Goal: Task Accomplishment & Management: Manage account settings

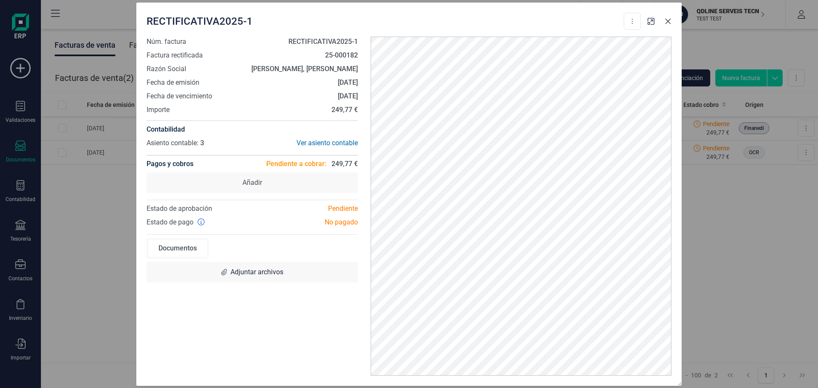
click at [670, 19] on icon "button" at bounding box center [668, 21] width 6 height 6
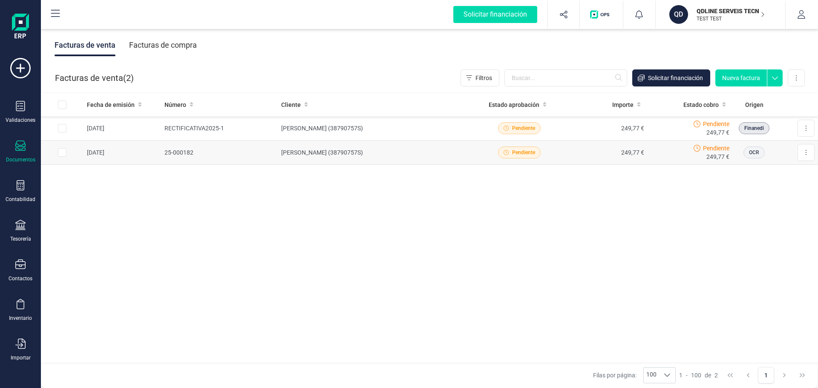
click at [354, 155] on td "[PERSON_NAME] (38790757S)" at bounding box center [377, 153] width 199 height 24
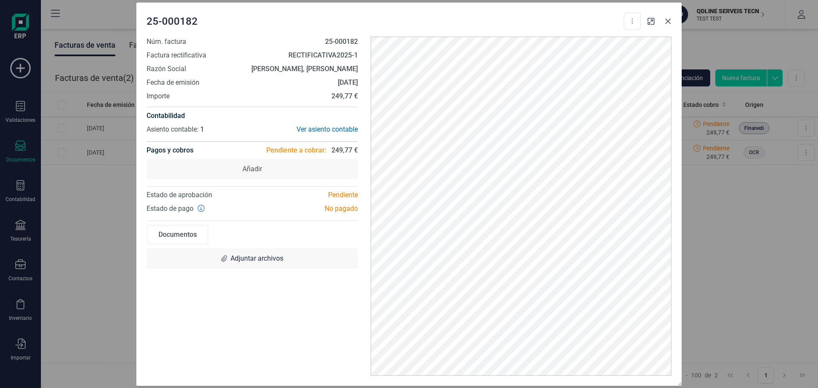
click at [669, 23] on icon "button" at bounding box center [667, 21] width 7 height 7
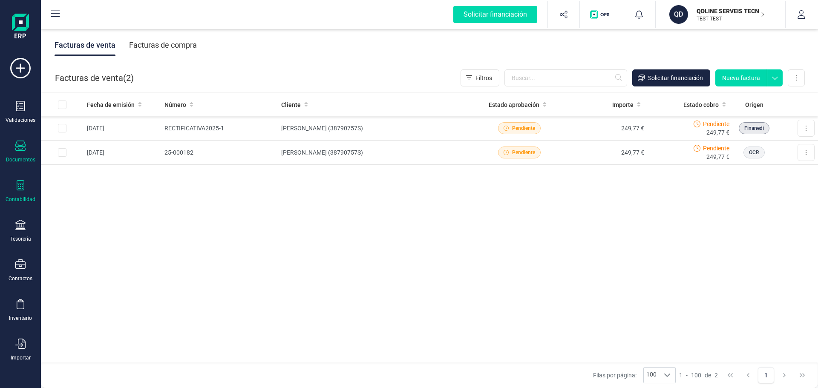
click at [20, 188] on icon at bounding box center [21, 185] width 8 height 10
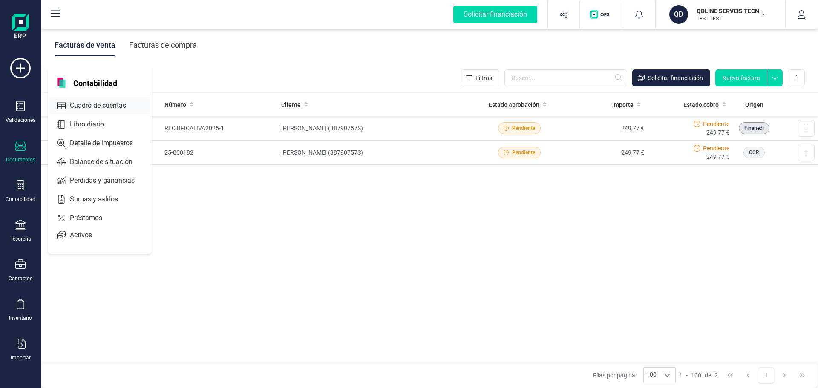
click at [97, 109] on span "Cuadro de cuentas" at bounding box center [103, 106] width 75 height 10
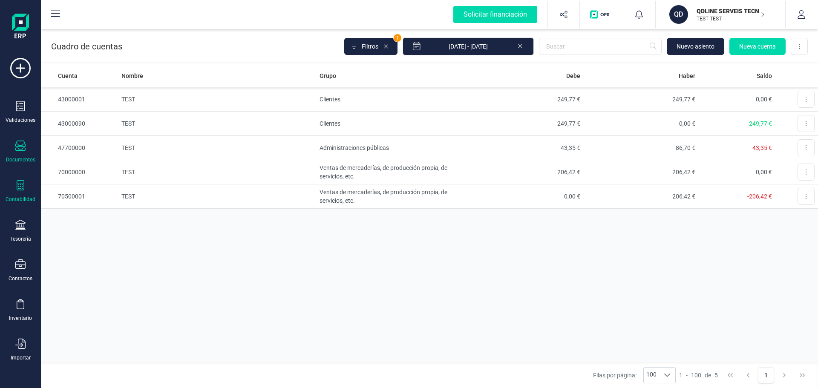
click at [25, 149] on icon at bounding box center [20, 146] width 10 height 10
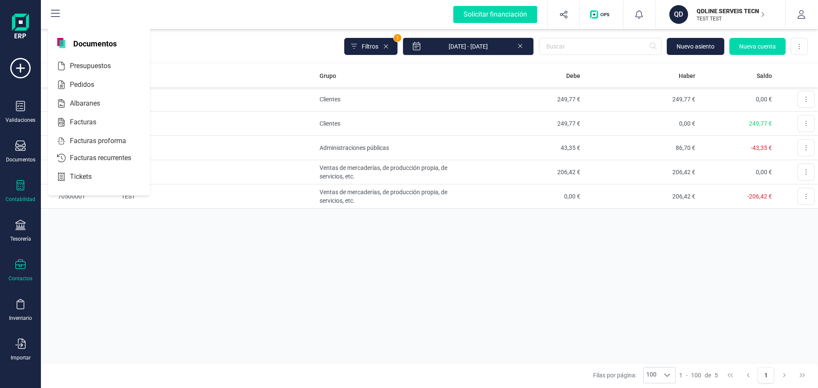
click at [21, 270] on div at bounding box center [20, 265] width 10 height 12
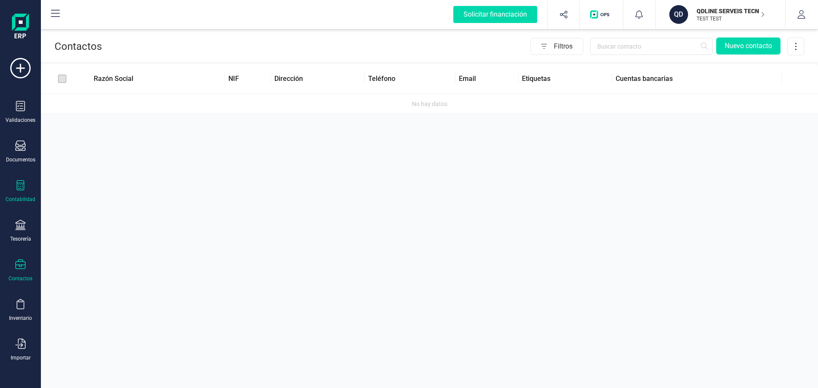
click at [22, 186] on icon at bounding box center [20, 185] width 10 height 10
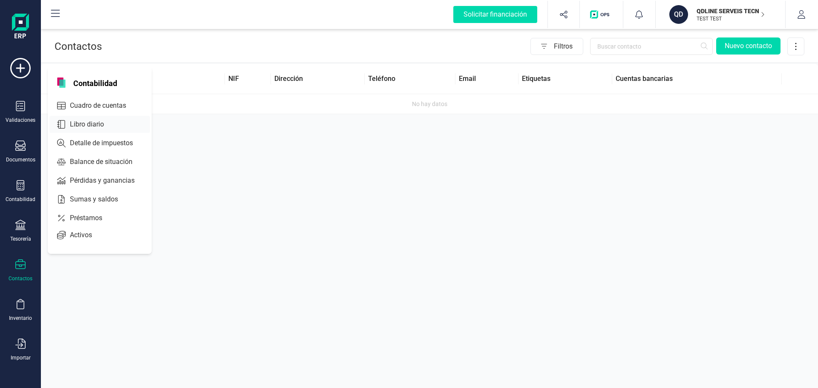
click at [95, 121] on span "Libro diario" at bounding box center [92, 124] width 53 height 10
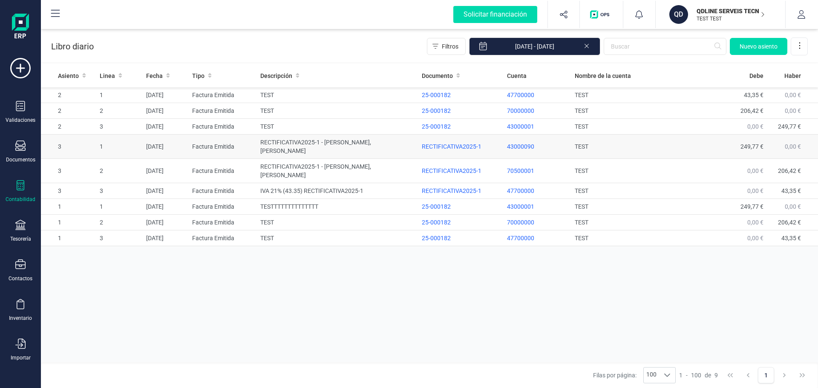
click at [359, 144] on td "RECTIFICATIVA2025-1 - [PERSON_NAME], [PERSON_NAME]" at bounding box center [337, 147] width 161 height 24
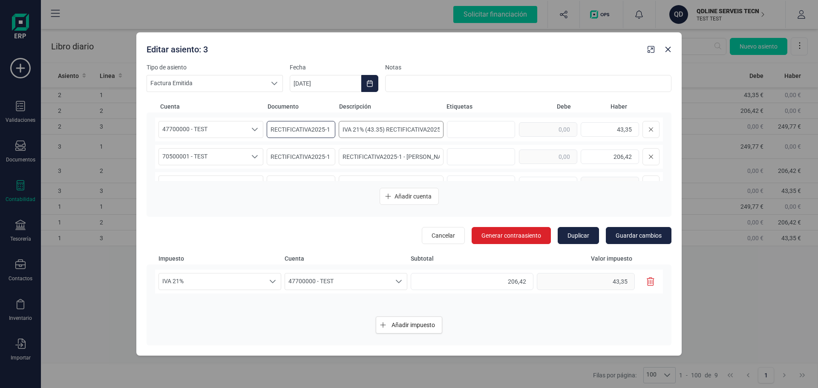
drag, startPoint x: 270, startPoint y: 129, endPoint x: 369, endPoint y: 130, distance: 99.7
click at [369, 130] on div "47700000 - TEST 47700000 - TEST RECTIFICATIVA2025-1 IVA 21% (43.35) RECTIFICATI…" at bounding box center [409, 130] width 508 height 24
drag, startPoint x: 267, startPoint y: 154, endPoint x: 366, endPoint y: 153, distance: 99.3
click at [366, 153] on div "70500001 - TEST 70500001 - TEST RECTIFICATIVA2025-1 RECTIFICATIVA2025-1 - [PERS…" at bounding box center [409, 157] width 508 height 24
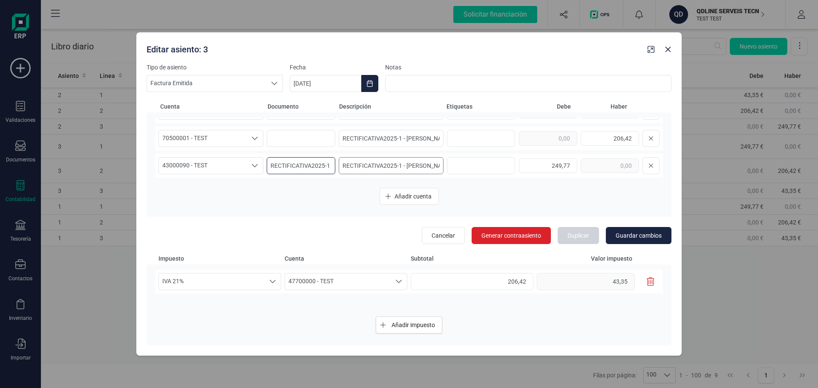
drag, startPoint x: 270, startPoint y: 166, endPoint x: 343, endPoint y: 170, distance: 73.3
click at [343, 170] on div "43000090 - TEST 43000090 - TEST RECTIFICATIVA2025-1 RECTIFICATIVA2025-1 - [PERS…" at bounding box center [409, 166] width 508 height 24
type input "N"
drag, startPoint x: 340, startPoint y: 166, endPoint x: 451, endPoint y: 167, distance: 110.8
click at [451, 167] on div "43000090 - TEST 43000090 - TEST 249,77" at bounding box center [409, 166] width 508 height 24
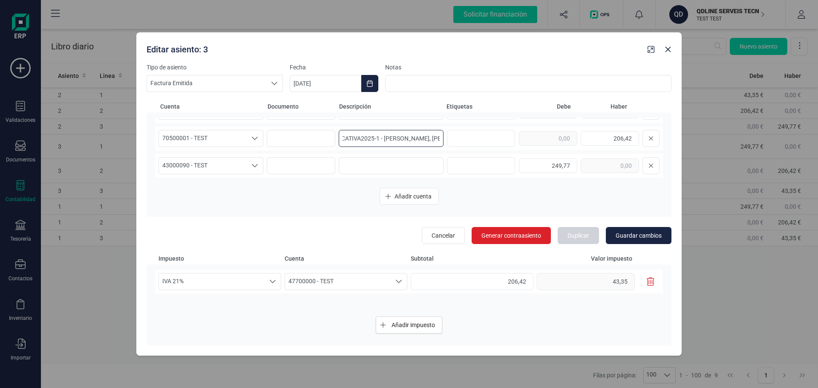
scroll to position [0, 56]
drag, startPoint x: 341, startPoint y: 138, endPoint x: 440, endPoint y: 141, distance: 98.5
click at [440, 141] on div "70500001 - TEST 70500001 - TEST RECTIFICATIVA2025-1 - [PERSON_NAME], [PERSON_NA…" at bounding box center [409, 139] width 508 height 24
click at [346, 167] on input at bounding box center [391, 165] width 105 height 17
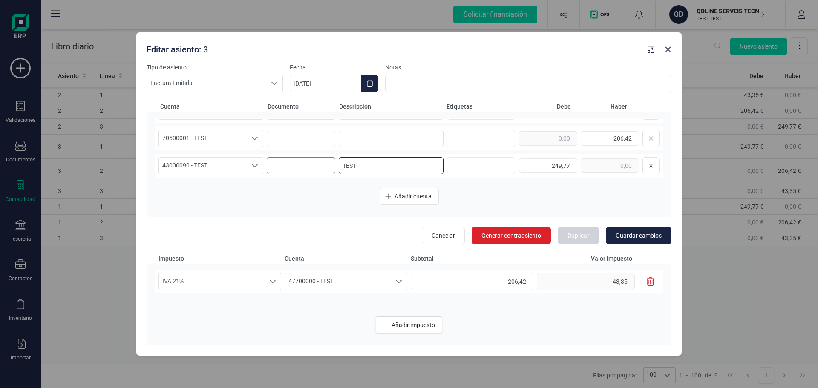
type input "TEST"
click at [282, 167] on input at bounding box center [301, 165] width 69 height 17
type input "TESEST"
click at [287, 142] on input at bounding box center [301, 138] width 69 height 17
type input "TESt"
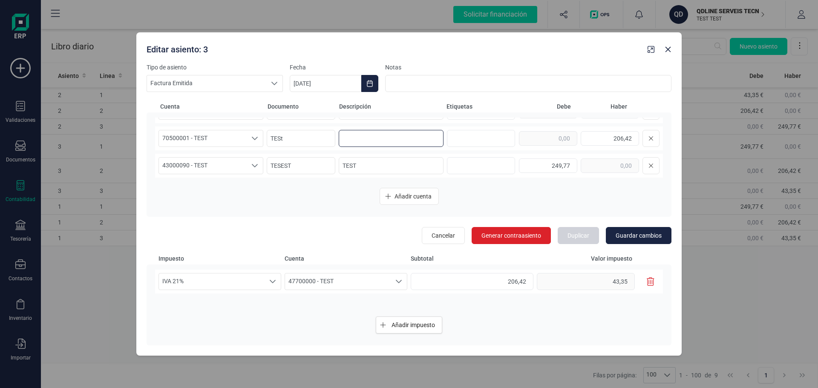
click at [343, 138] on input at bounding box center [391, 138] width 105 height 17
type input "TEST"
click at [287, 135] on input at bounding box center [301, 129] width 69 height 17
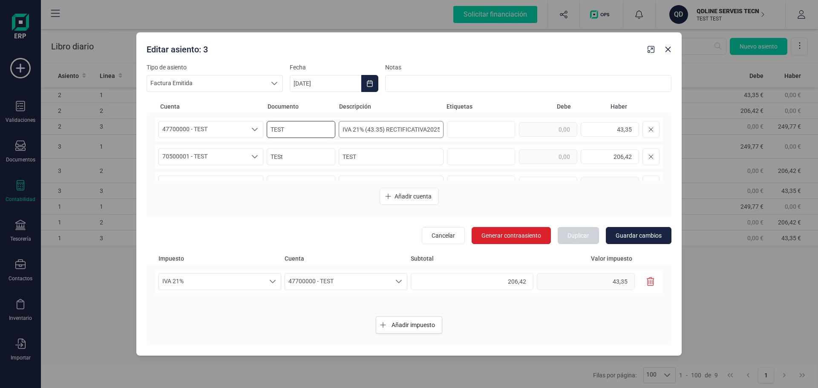
type input "TEST"
drag, startPoint x: 339, startPoint y: 128, endPoint x: 471, endPoint y: 124, distance: 131.7
click at [471, 124] on div "47700000 - TEST 47700000 - TEST TEST IVA 21% (43.35) RECTIFICATIVA2025-1 43,35" at bounding box center [409, 130] width 508 height 24
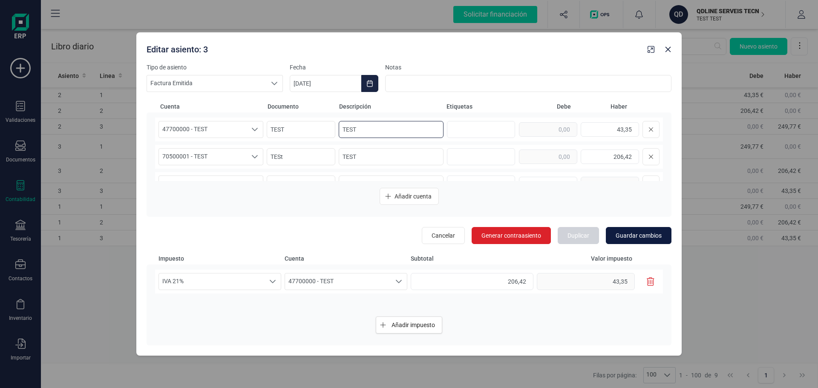
type input "TEST"
click at [659, 233] on span "Guardar cambios" at bounding box center [638, 235] width 46 height 9
type input "RECTIFICATIVA2025-1"
type input "IVA 21% (43.35) RECTIFICATIVA2025-1"
type input "RECTIFICATIVA2025-1"
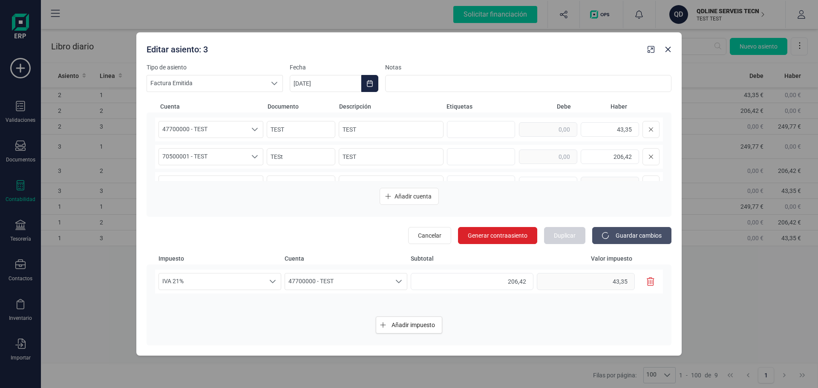
type input "RECTIFICATIVA2025-1 - [PERSON_NAME], [PERSON_NAME]"
type input "RECTIFICATIVA2025-1"
type input "RECTIFICATIVA2025-1 - [PERSON_NAME], [PERSON_NAME]"
type input "TEST"
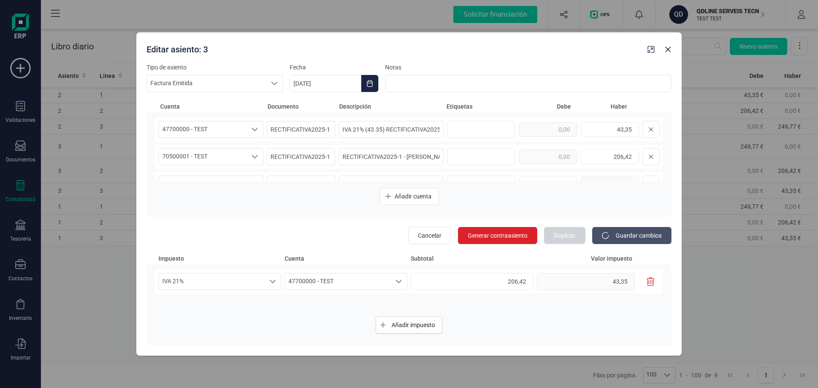
type input "TEST"
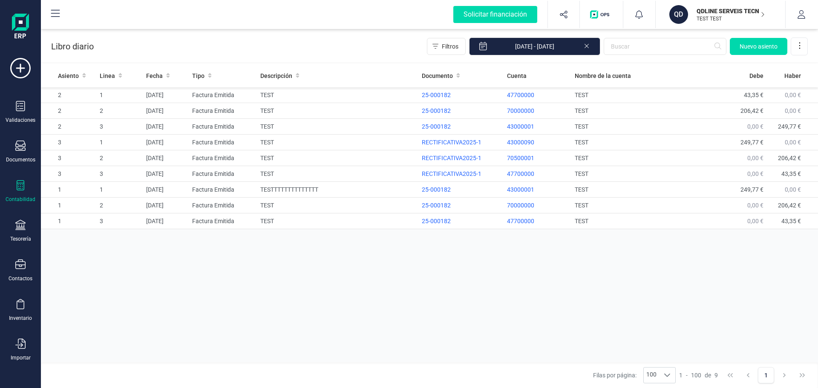
click at [18, 185] on icon at bounding box center [20, 185] width 10 height 10
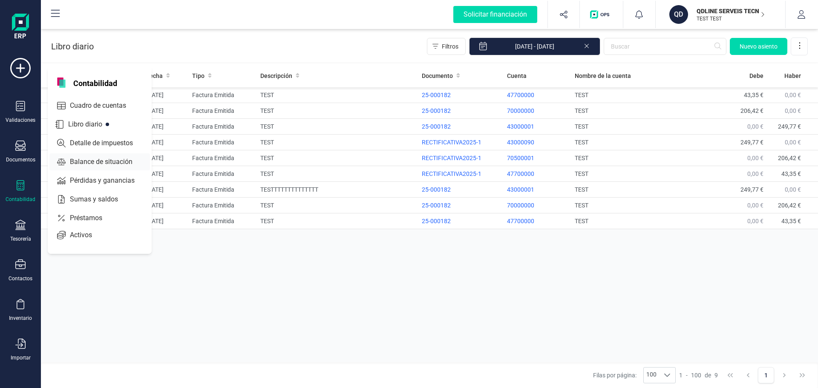
click at [94, 141] on span "Detalle de impuestos" at bounding box center [107, 143] width 82 height 10
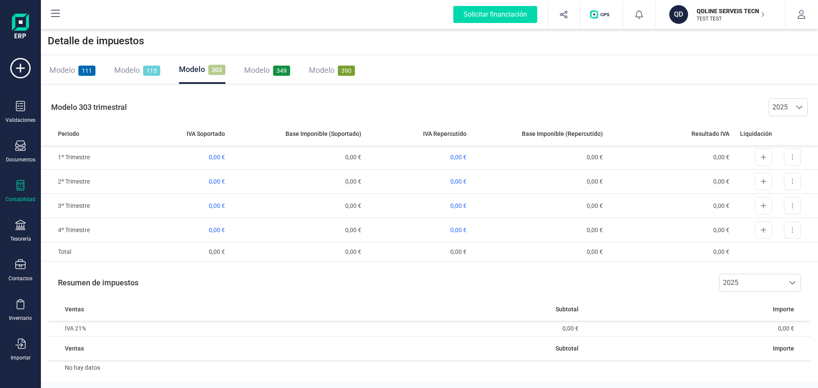
click at [20, 188] on icon at bounding box center [20, 185] width 10 height 10
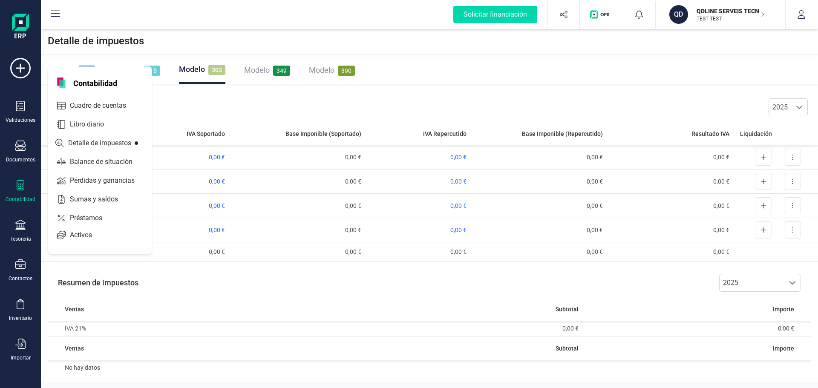
click at [118, 161] on span "Balance de situación" at bounding box center [106, 162] width 81 height 10
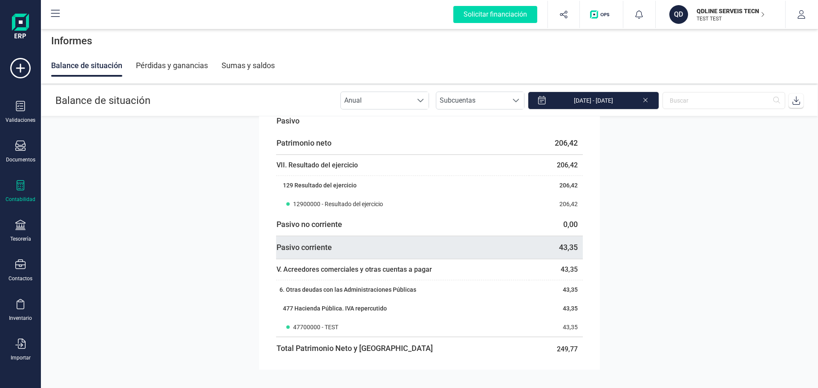
scroll to position [223, 0]
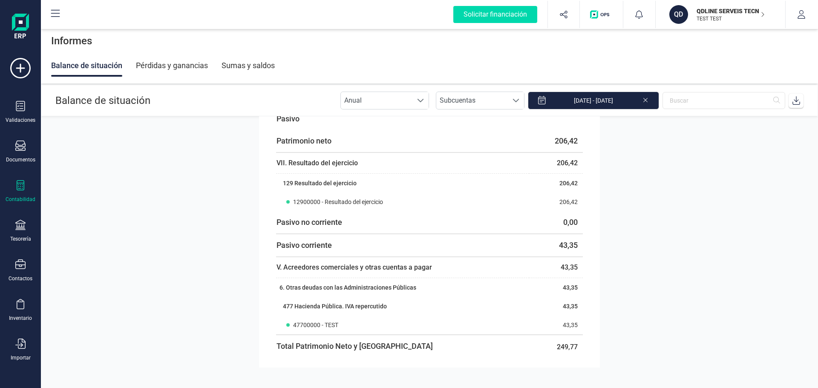
click at [21, 189] on icon at bounding box center [20, 185] width 10 height 10
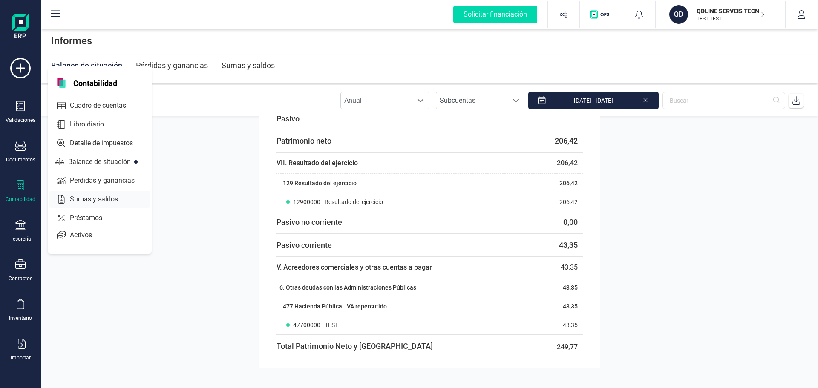
click at [86, 178] on span "Pérdidas y ganancias" at bounding box center [107, 180] width 83 height 10
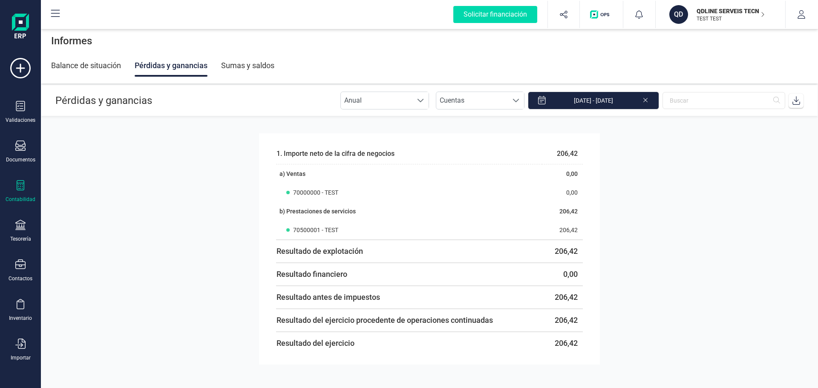
click at [14, 193] on div "Contabilidad" at bounding box center [20, 191] width 34 height 23
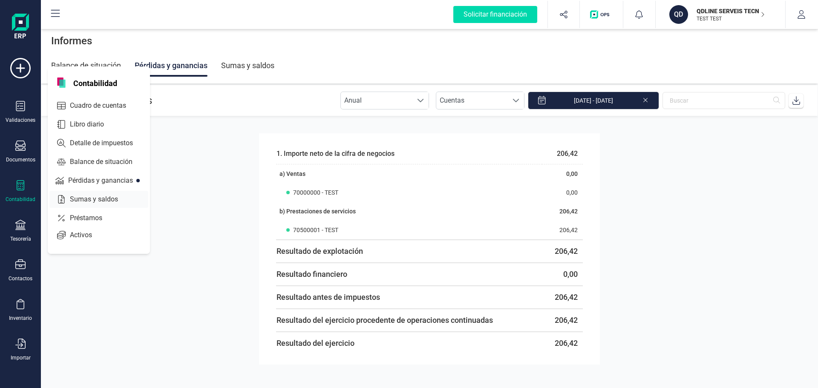
click at [96, 194] on span "Sumas y saldos" at bounding box center [99, 199] width 67 height 10
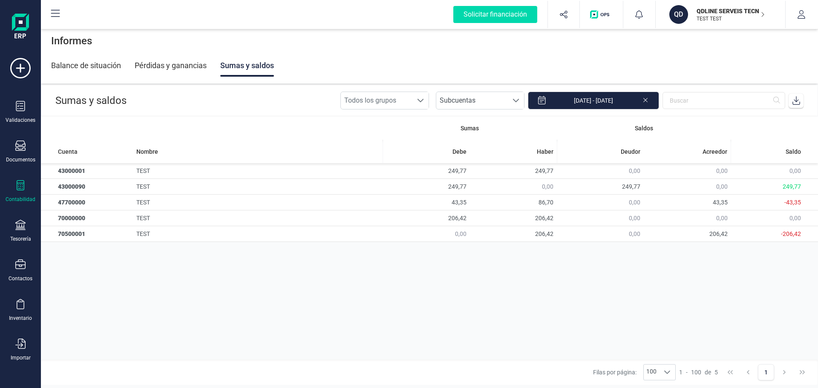
click at [19, 195] on div "Contabilidad" at bounding box center [20, 191] width 34 height 23
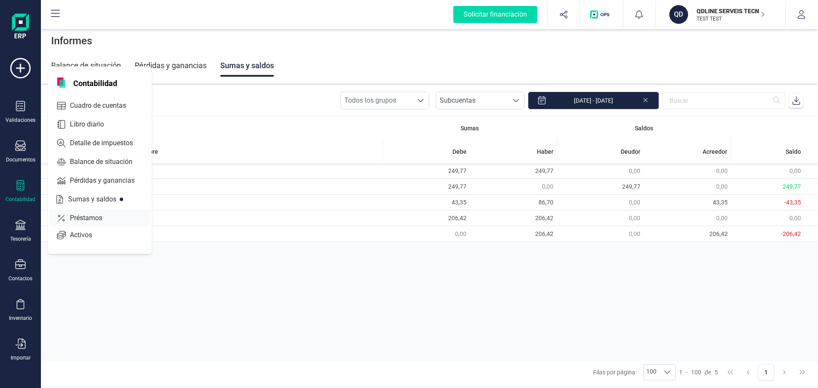
click at [92, 213] on div "Préstamos" at bounding box center [99, 218] width 101 height 17
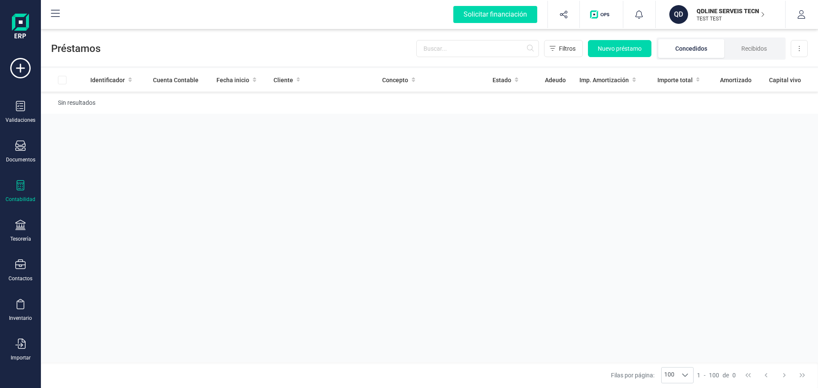
click at [16, 192] on div at bounding box center [20, 186] width 10 height 12
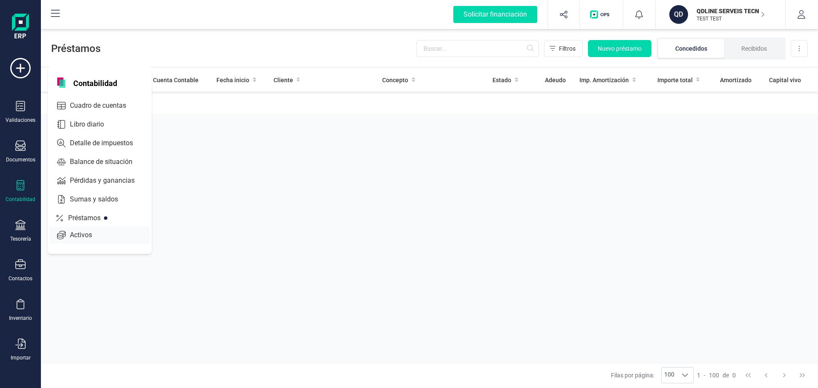
click at [87, 235] on span "Activos" at bounding box center [86, 235] width 41 height 10
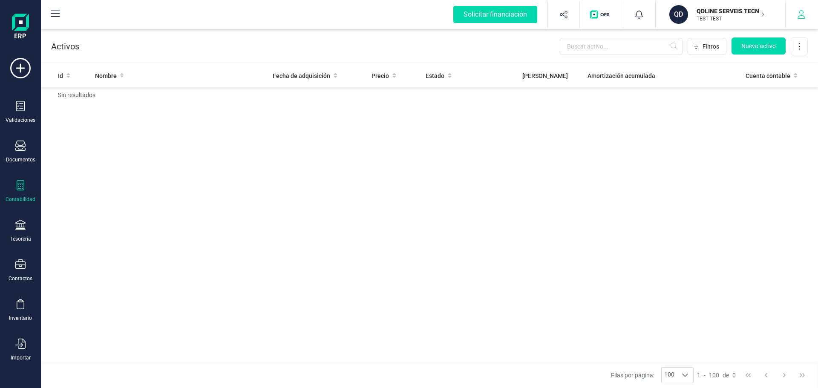
click at [802, 19] on button "button" at bounding box center [801, 14] width 32 height 27
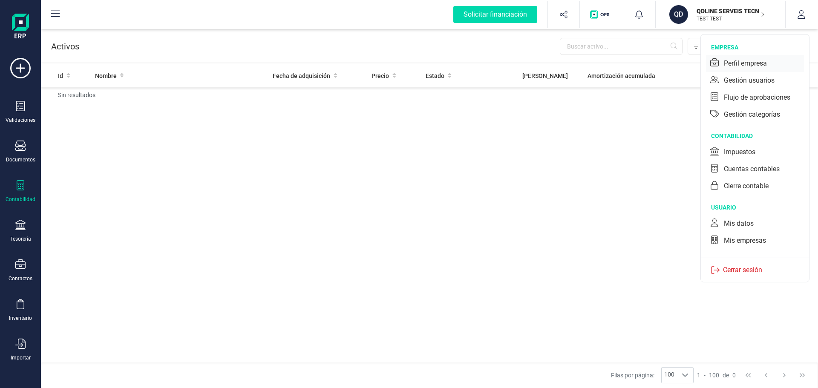
click at [753, 63] on div "Perfil empresa" at bounding box center [745, 63] width 43 height 10
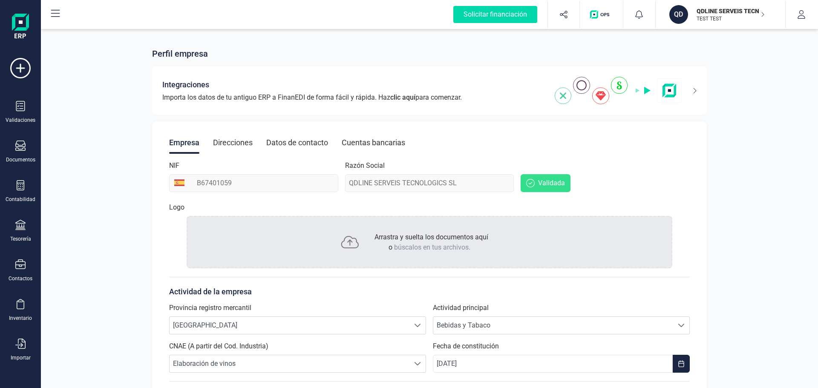
click at [224, 148] on div "Direcciones" at bounding box center [233, 143] width 40 height 22
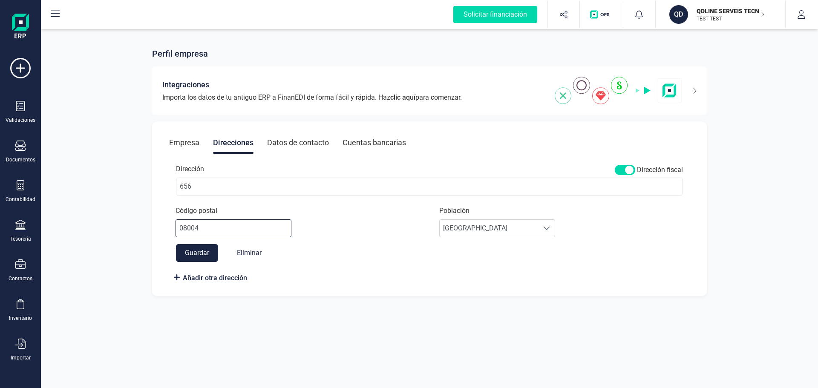
drag, startPoint x: 201, startPoint y: 227, endPoint x: 191, endPoint y: 224, distance: 9.8
click at [191, 224] on input "08004" at bounding box center [233, 228] width 116 height 18
click at [465, 227] on div "Población Introduzca una provincia Introduzca una provincia" at bounding box center [497, 222] width 129 height 32
click at [196, 253] on button "Guardar" at bounding box center [197, 253] width 42 height 18
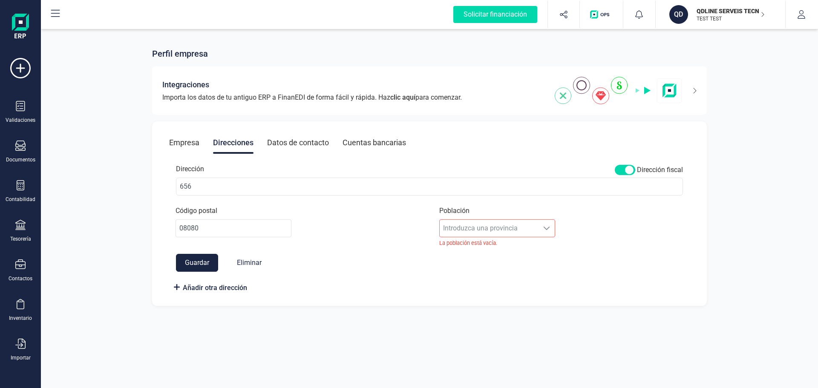
click at [507, 232] on div "Población Introduzca una provincia Introduzca una provincia La población está v…" at bounding box center [497, 226] width 129 height 41
click at [219, 227] on input "08080" at bounding box center [233, 228] width 116 height 18
type input "08001"
click at [193, 261] on button "Guardar" at bounding box center [197, 263] width 42 height 18
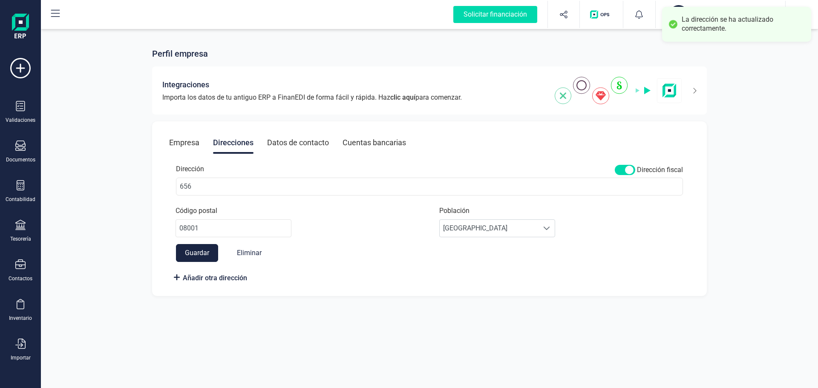
click at [308, 141] on div "Datos de contacto" at bounding box center [298, 143] width 62 height 22
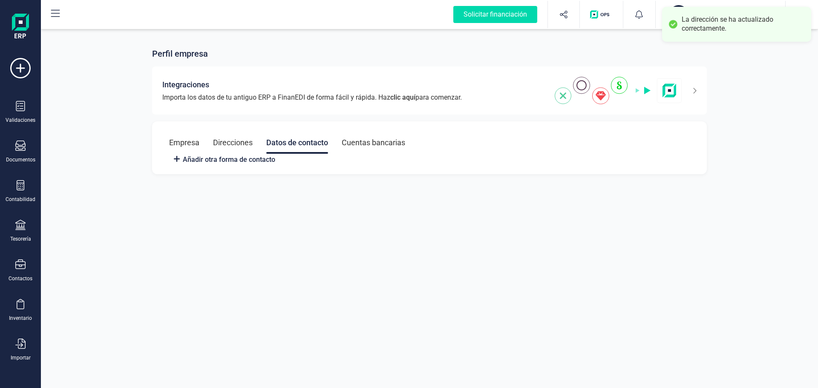
click at [371, 142] on div "Cuentas bancarias" at bounding box center [373, 143] width 63 height 22
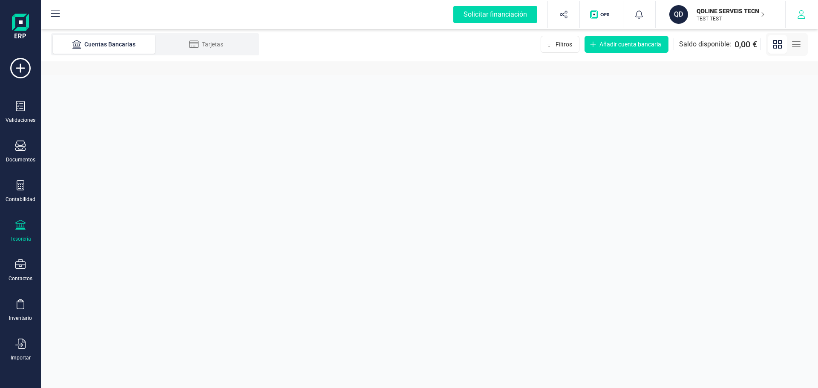
click at [807, 14] on button "button" at bounding box center [801, 14] width 32 height 27
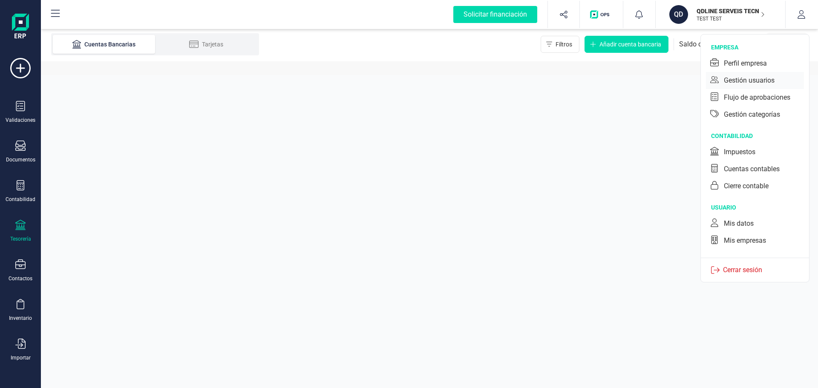
click at [757, 81] on div "Gestión usuarios" at bounding box center [749, 80] width 51 height 10
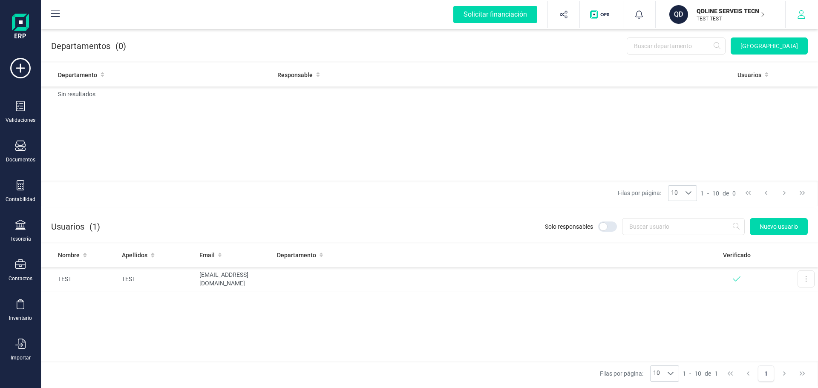
click at [801, 14] on icon "button" at bounding box center [801, 14] width 9 height 9
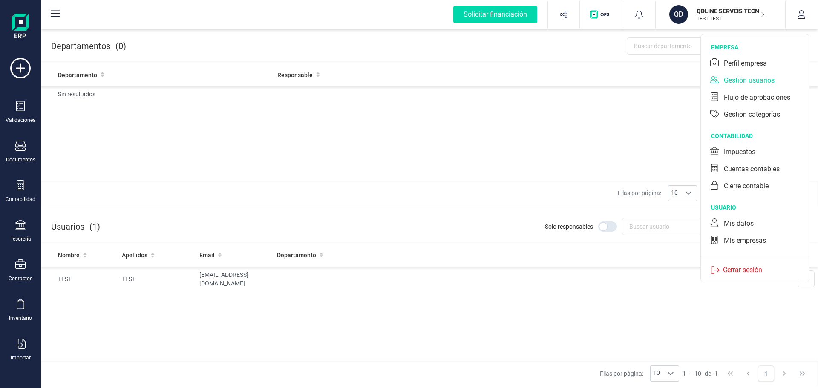
click at [746, 225] on div "Mis datos" at bounding box center [739, 224] width 30 height 10
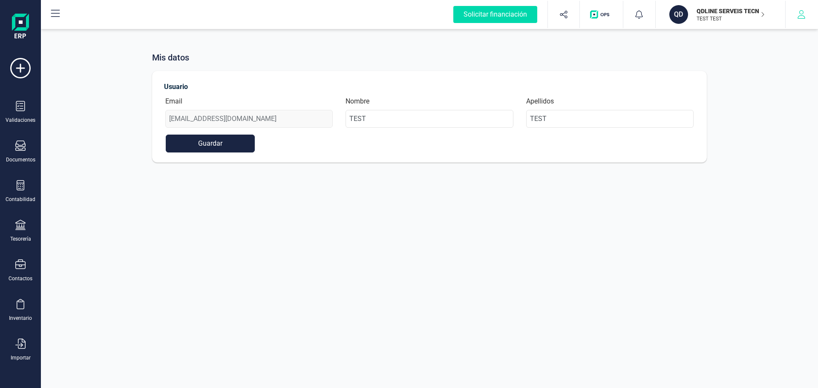
click at [808, 16] on button "button" at bounding box center [801, 14] width 32 height 27
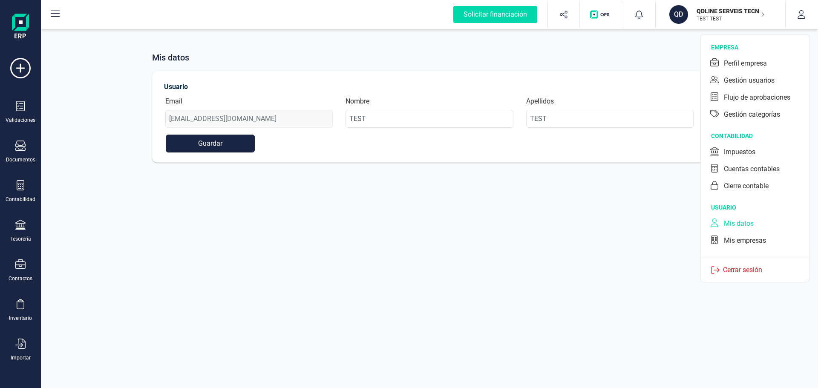
click at [745, 242] on div "Mis empresas" at bounding box center [745, 241] width 42 height 10
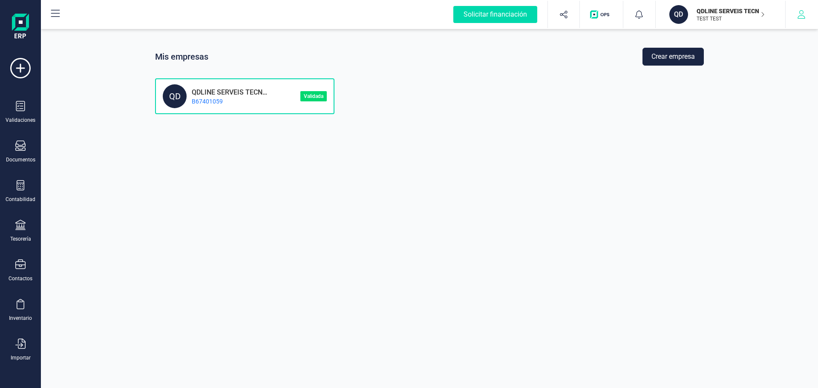
click at [803, 15] on icon "button" at bounding box center [801, 14] width 9 height 9
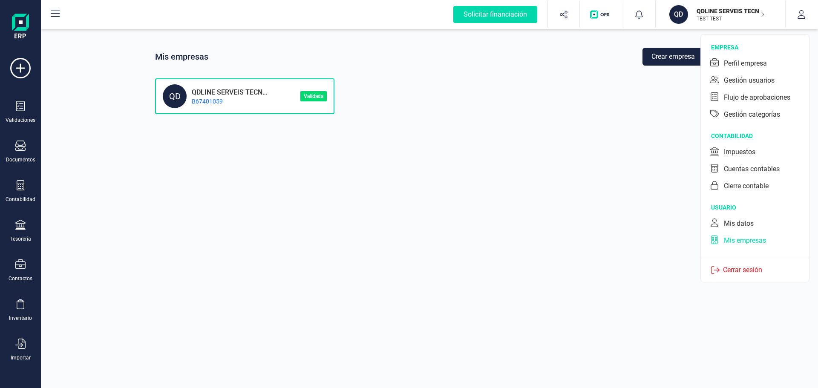
drag, startPoint x: 736, startPoint y: 272, endPoint x: 715, endPoint y: 273, distance: 21.3
click at [736, 272] on p "Cerrar sesión" at bounding box center [742, 270] width 46 height 10
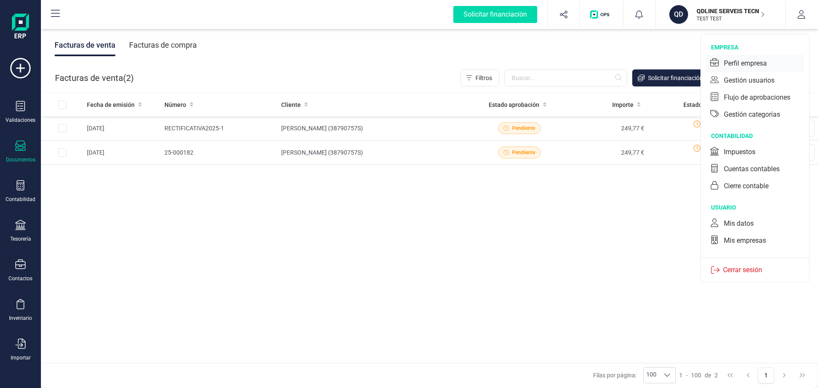
click at [748, 60] on div "Perfil empresa" at bounding box center [745, 63] width 43 height 10
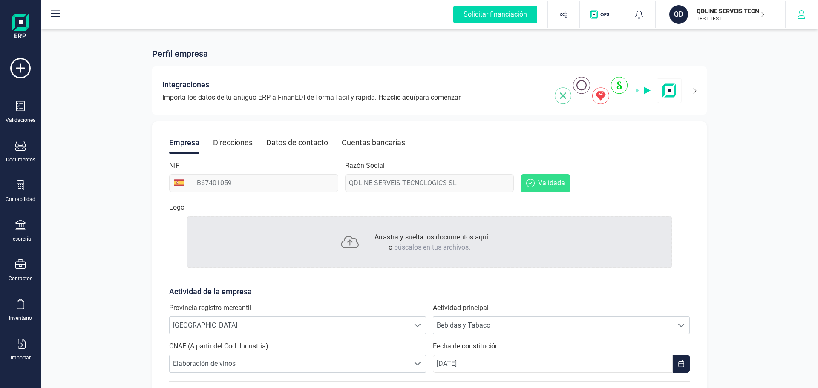
click at [800, 17] on icon "button" at bounding box center [801, 14] width 9 height 9
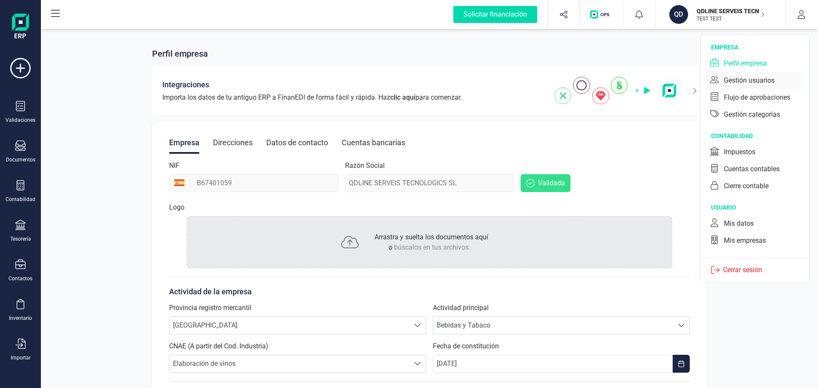
click at [757, 81] on div "Gestión usuarios" at bounding box center [749, 80] width 51 height 10
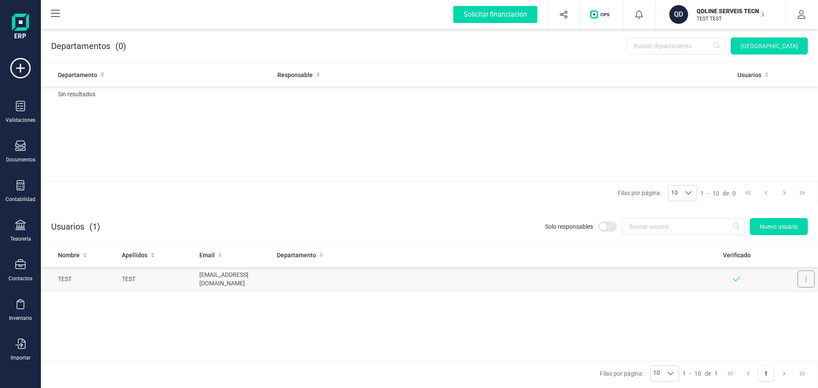
click at [802, 282] on button at bounding box center [805, 278] width 17 height 17
click at [799, 19] on button "button" at bounding box center [801, 14] width 32 height 27
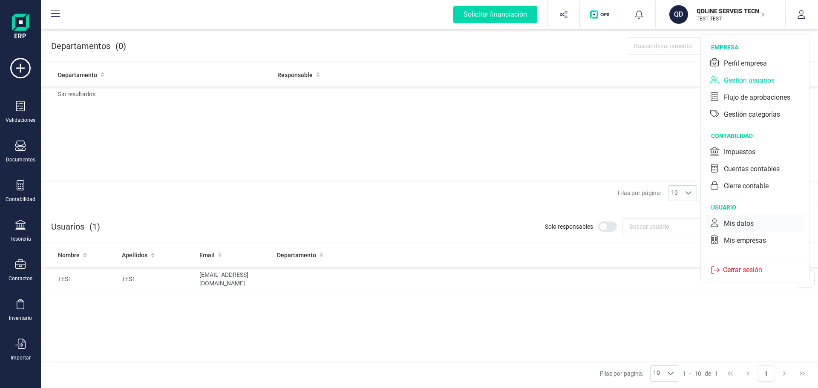
click at [746, 223] on div "Mis datos" at bounding box center [739, 224] width 30 height 10
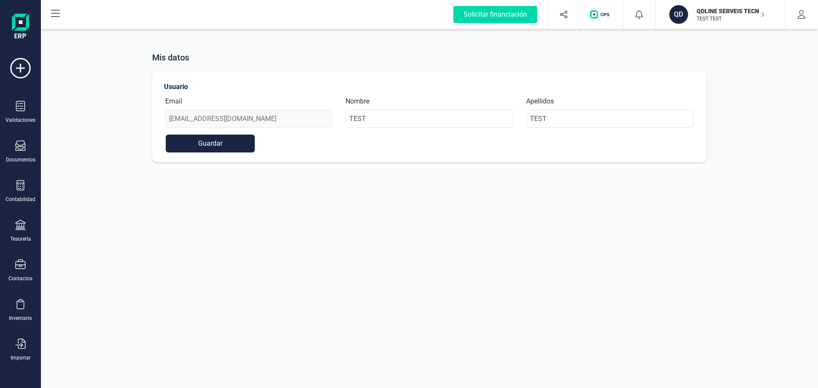
click at [233, 118] on div "Email [EMAIL_ADDRESS][DOMAIN_NAME]" at bounding box center [249, 112] width 180 height 32
click at [804, 12] on icon "button" at bounding box center [801, 14] width 9 height 9
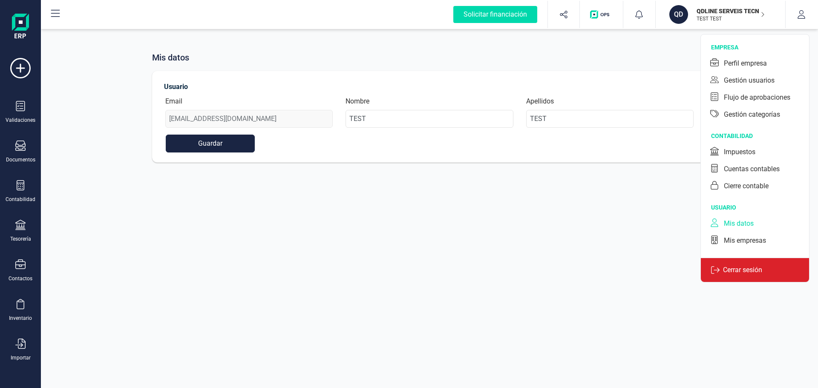
click at [739, 269] on p "Cerrar sesión" at bounding box center [742, 270] width 46 height 10
